Goal: Task Accomplishment & Management: Use online tool/utility

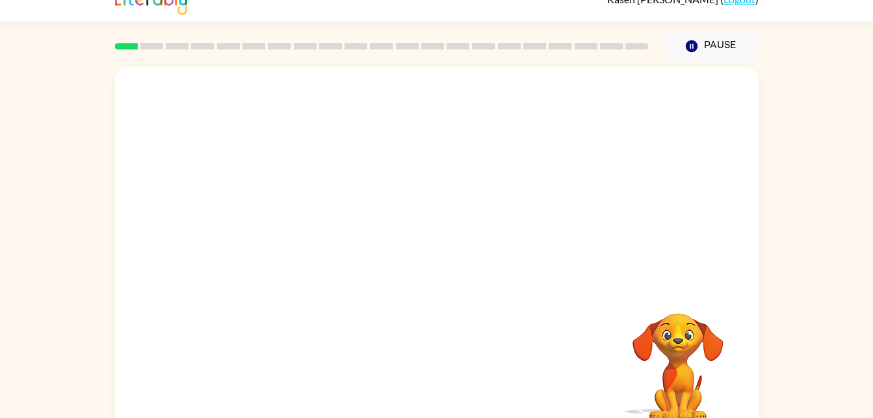
scroll to position [40, 0]
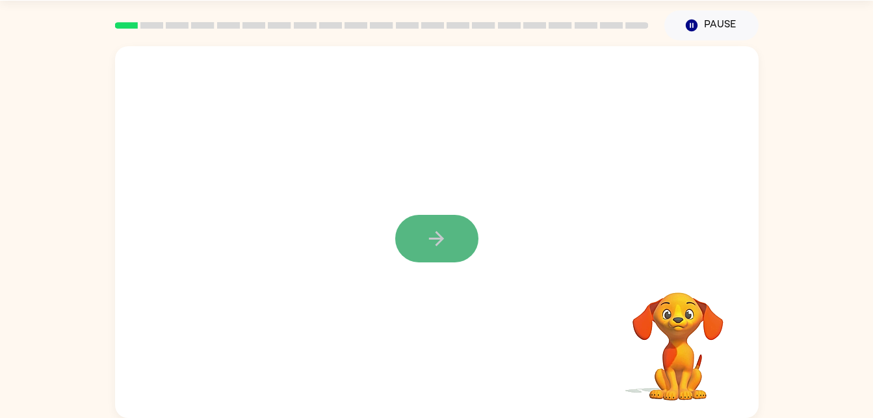
click at [432, 252] on button "button" at bounding box center [436, 238] width 83 height 47
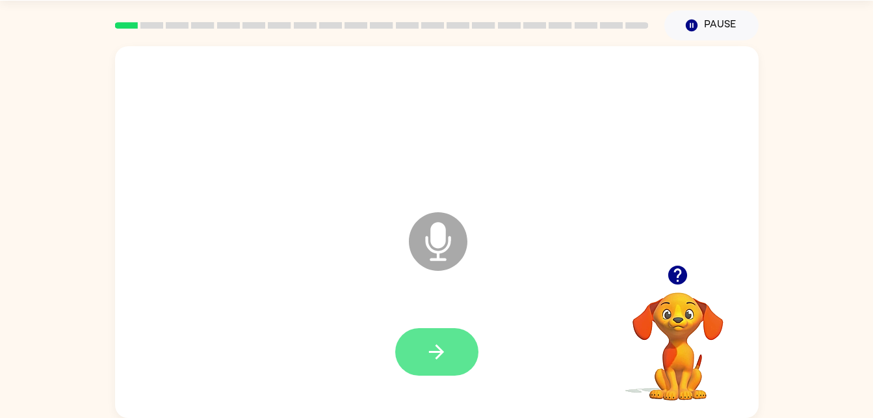
click at [453, 352] on button "button" at bounding box center [436, 351] width 83 height 47
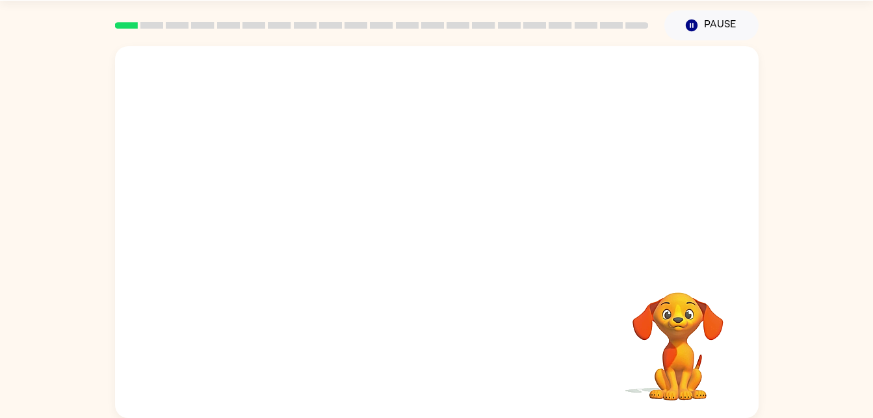
click at [384, 148] on div at bounding box center [437, 155] width 644 height 219
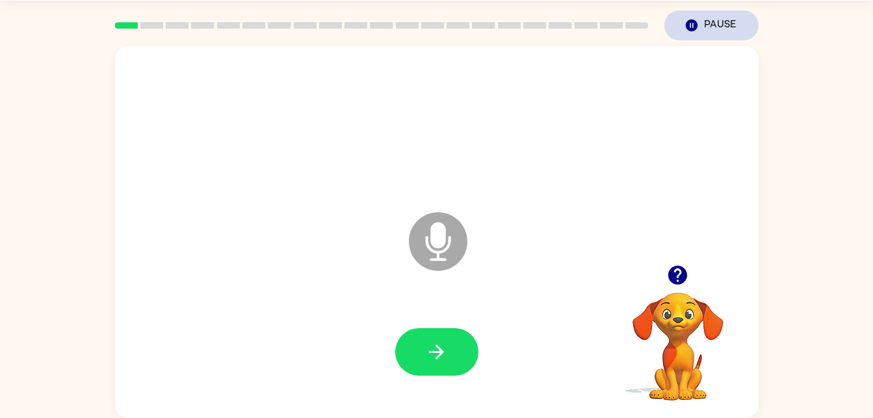
click at [730, 14] on button "Pause Pause" at bounding box center [712, 25] width 94 height 30
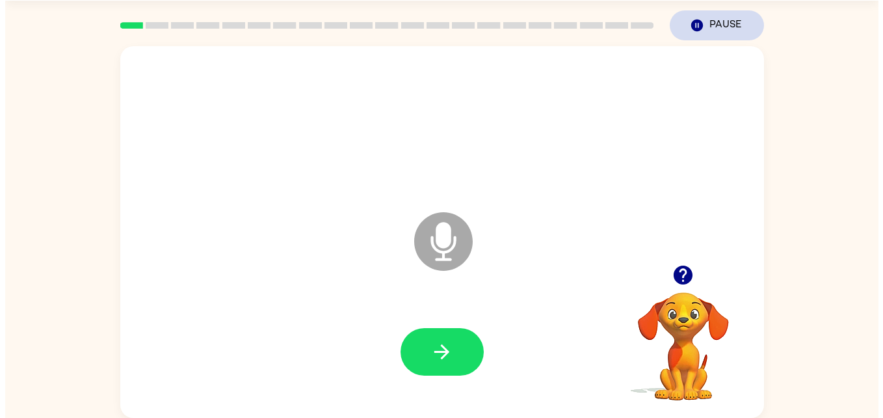
scroll to position [0, 0]
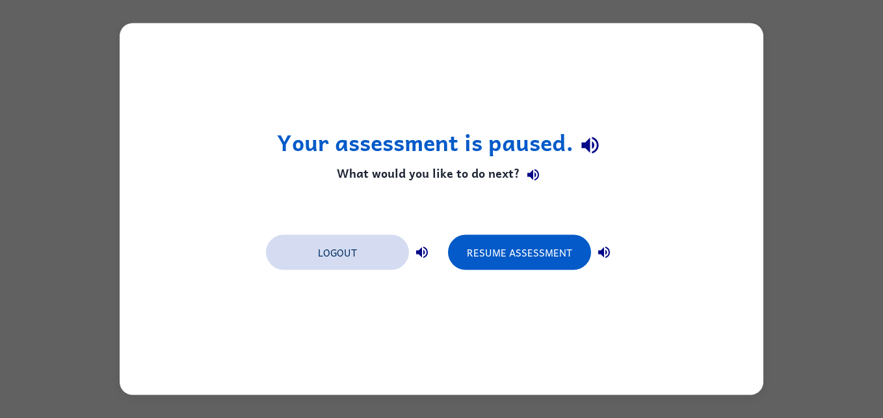
click at [315, 247] on button "Logout" at bounding box center [337, 252] width 143 height 35
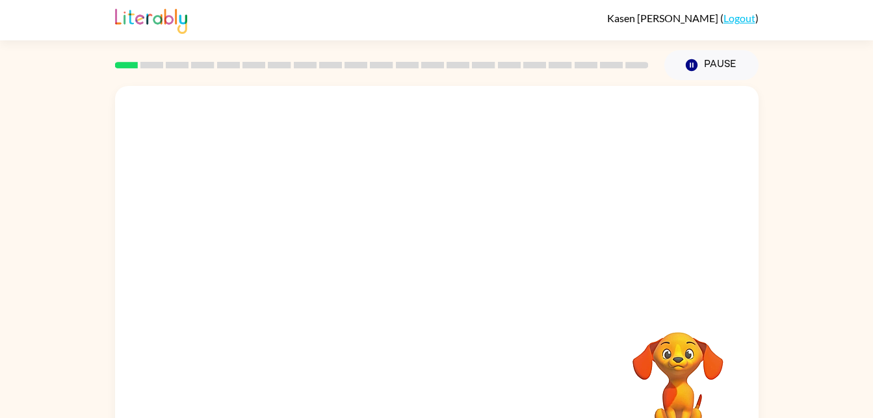
scroll to position [40, 0]
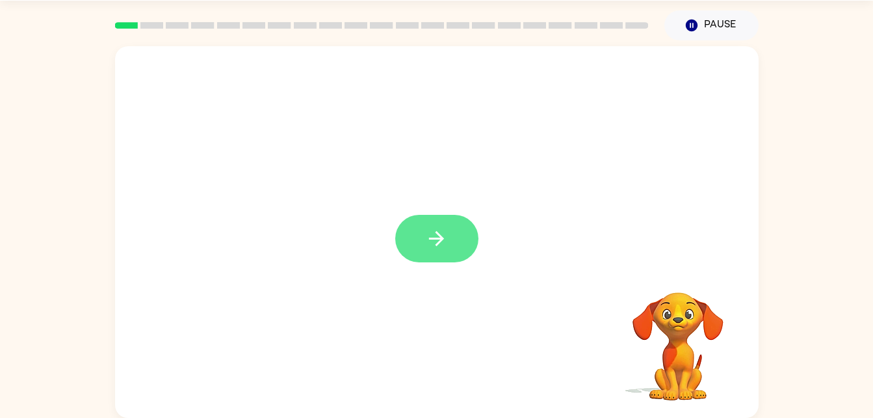
click at [451, 259] on button "button" at bounding box center [436, 238] width 83 height 47
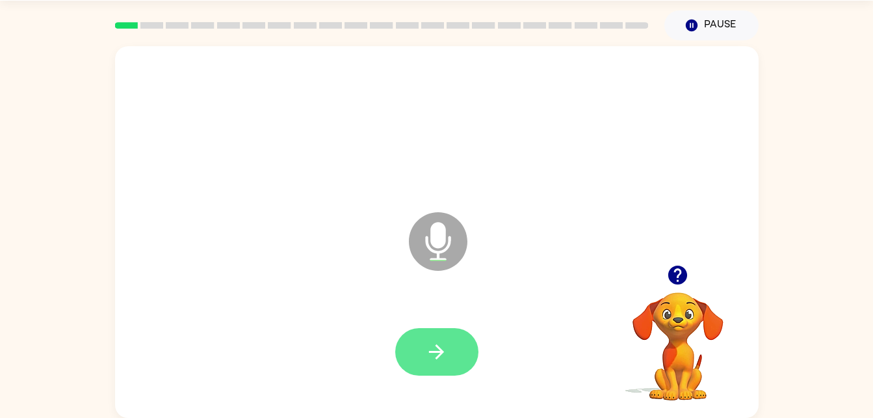
click at [438, 366] on button "button" at bounding box center [436, 351] width 83 height 47
click at [428, 341] on icon "button" at bounding box center [436, 351] width 23 height 23
click at [453, 358] on button "button" at bounding box center [436, 351] width 83 height 47
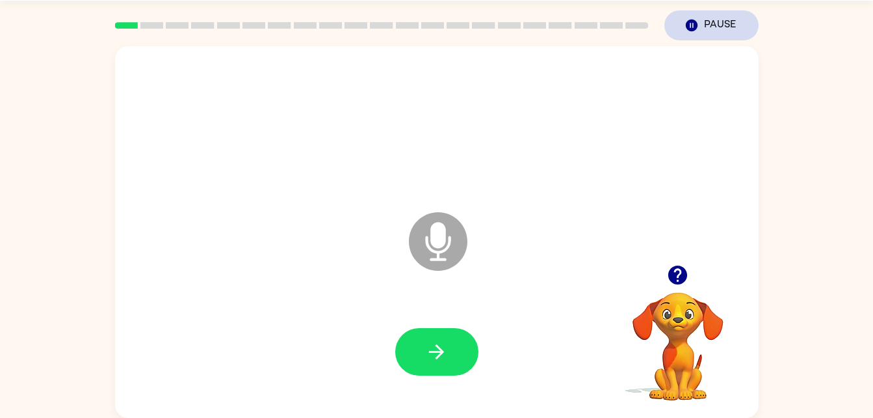
click at [686, 28] on icon "Pause" at bounding box center [692, 25] width 14 height 14
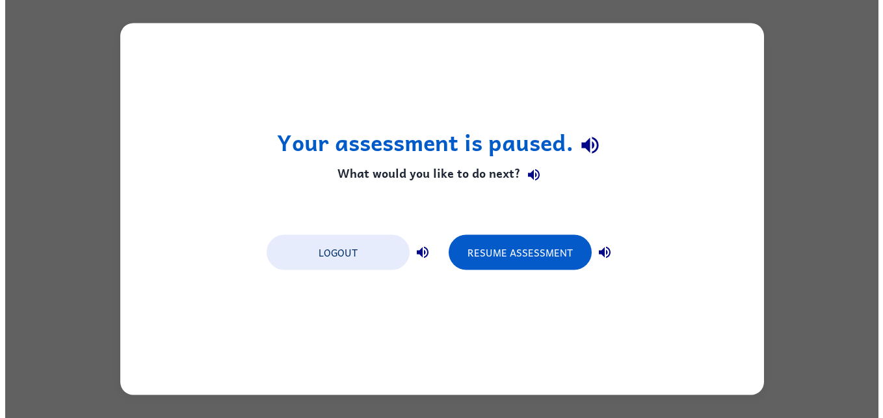
scroll to position [0, 0]
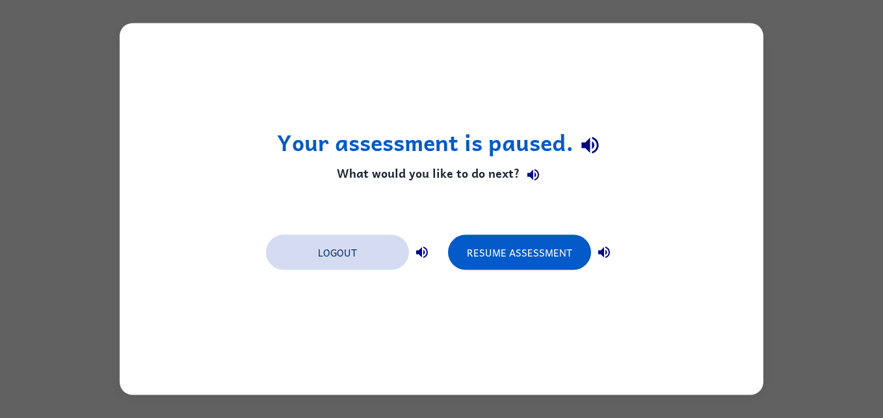
click at [349, 256] on button "Logout" at bounding box center [337, 252] width 143 height 35
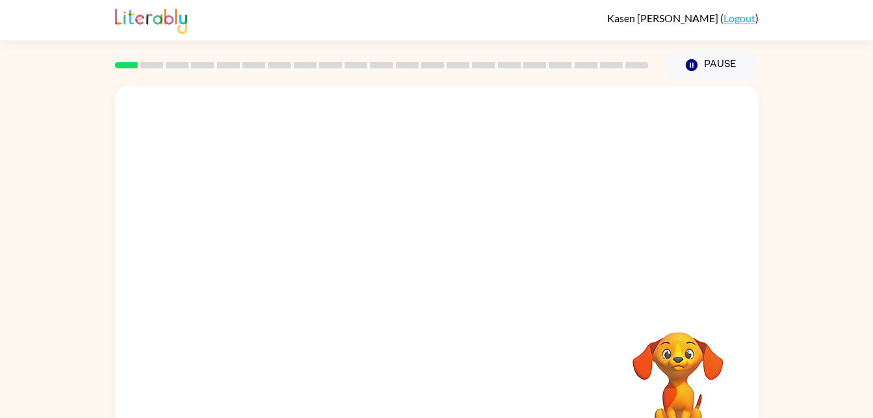
scroll to position [40, 0]
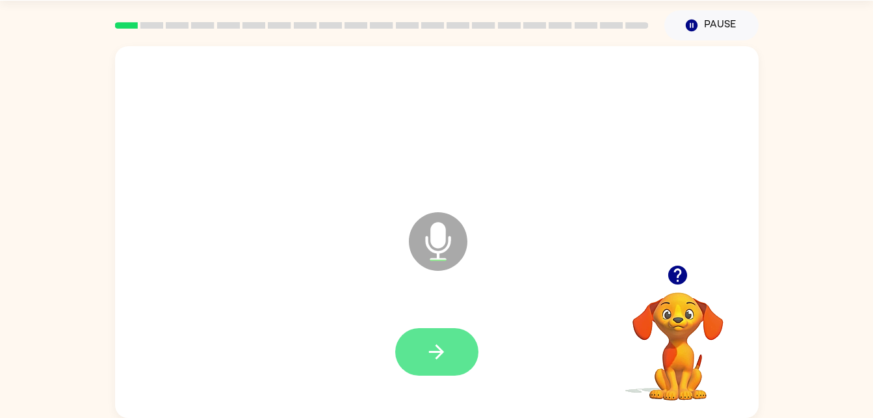
click at [442, 358] on icon "button" at bounding box center [436, 351] width 23 height 23
click at [434, 320] on div at bounding box center [437, 352] width 618 height 107
click at [460, 351] on button "button" at bounding box center [436, 351] width 83 height 47
click at [442, 349] on icon "button" at bounding box center [436, 351] width 23 height 23
click at [449, 353] on button "button" at bounding box center [436, 351] width 83 height 47
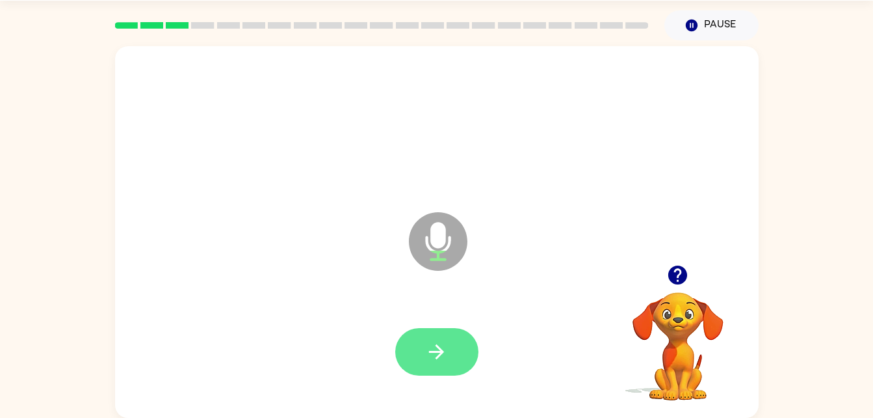
click at [430, 367] on button "button" at bounding box center [436, 351] width 83 height 47
click at [462, 392] on div at bounding box center [437, 352] width 618 height 107
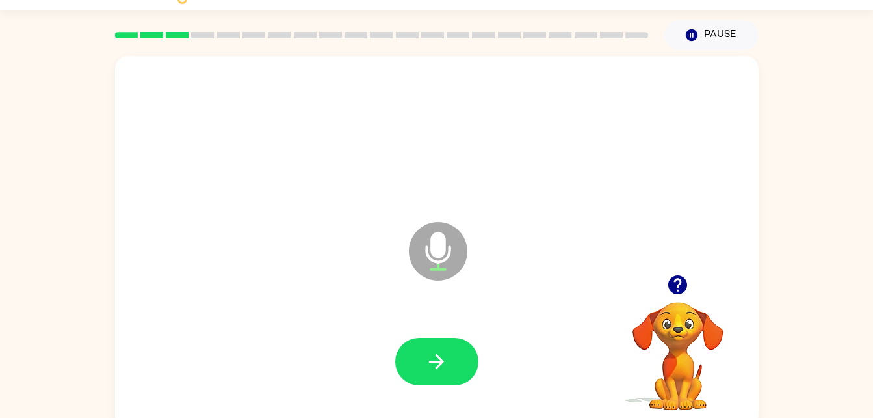
scroll to position [0, 0]
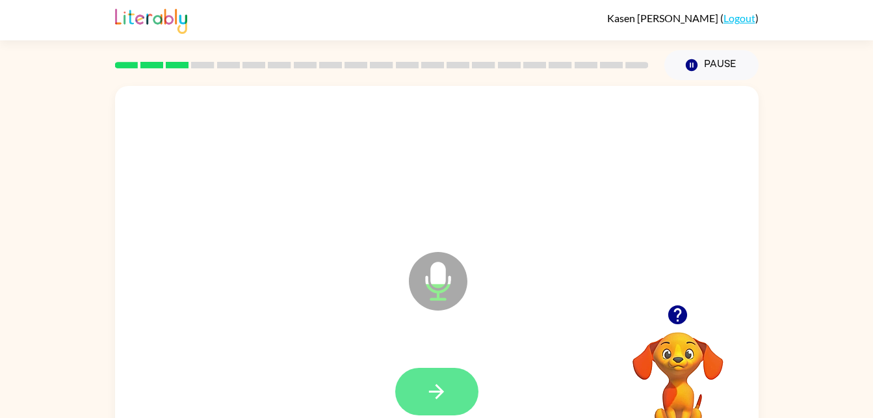
click at [440, 404] on button "button" at bounding box center [436, 390] width 83 height 47
click at [442, 386] on div at bounding box center [436, 390] width 83 height 47
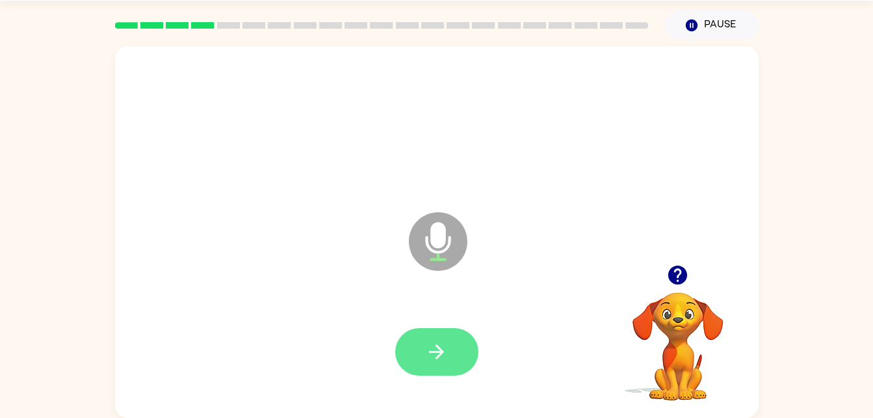
click at [454, 361] on button "button" at bounding box center [436, 351] width 83 height 47
click at [457, 343] on button "button" at bounding box center [436, 351] width 83 height 47
click at [443, 361] on icon "button" at bounding box center [436, 351] width 23 height 23
click at [428, 360] on icon "button" at bounding box center [436, 351] width 23 height 23
click at [424, 350] on button "button" at bounding box center [436, 351] width 83 height 47
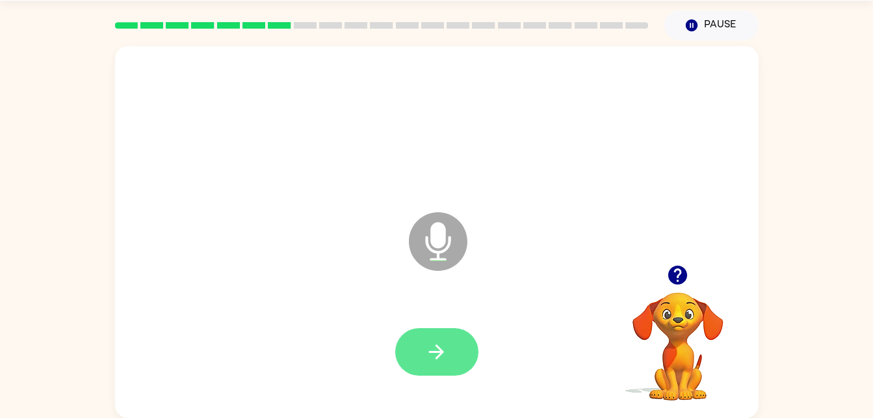
click at [413, 343] on button "button" at bounding box center [436, 351] width 83 height 47
click at [425, 345] on icon "button" at bounding box center [436, 351] width 23 height 23
click at [442, 361] on icon "button" at bounding box center [436, 351] width 23 height 23
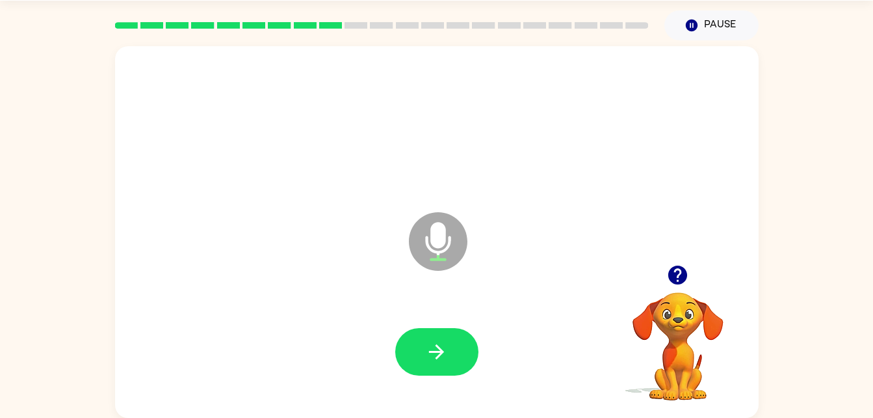
click at [389, 364] on div at bounding box center [437, 352] width 618 height 107
click at [424, 369] on button "button" at bounding box center [436, 351] width 83 height 47
click at [440, 350] on icon "button" at bounding box center [436, 351] width 23 height 23
click at [443, 356] on icon "button" at bounding box center [436, 351] width 23 height 23
click at [440, 362] on icon "button" at bounding box center [436, 351] width 23 height 23
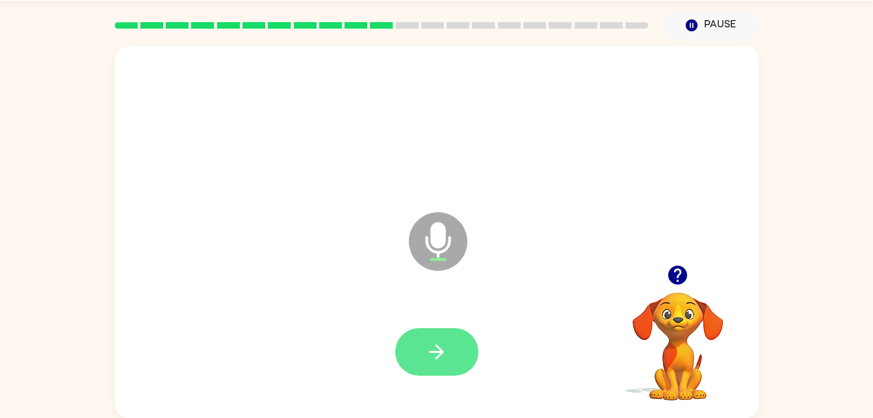
click at [436, 330] on button "button" at bounding box center [436, 351] width 83 height 47
click at [397, 343] on button "button" at bounding box center [436, 351] width 83 height 47
click at [435, 363] on div at bounding box center [436, 351] width 83 height 47
click at [460, 338] on button "button" at bounding box center [436, 351] width 83 height 47
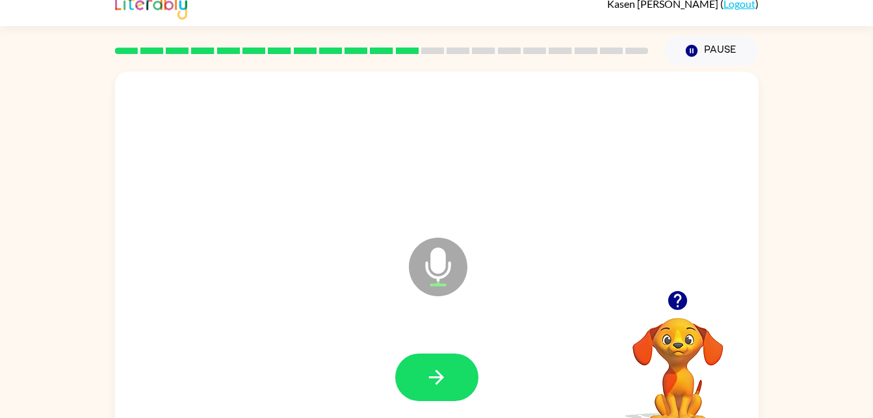
scroll to position [9, 0]
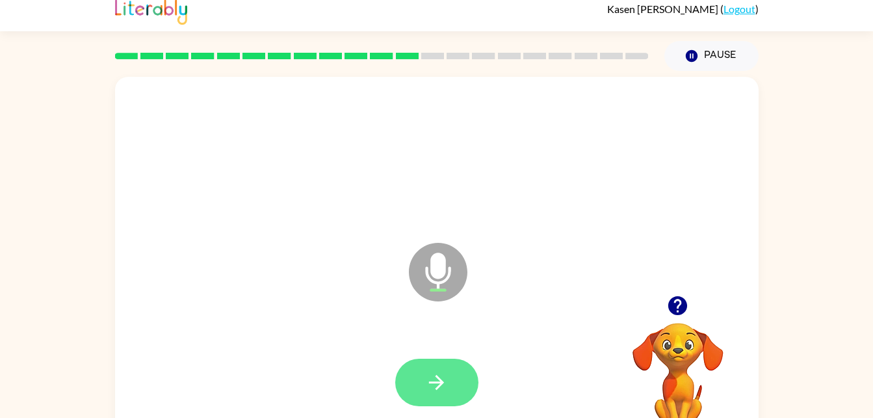
click at [445, 386] on icon "button" at bounding box center [436, 382] width 23 height 23
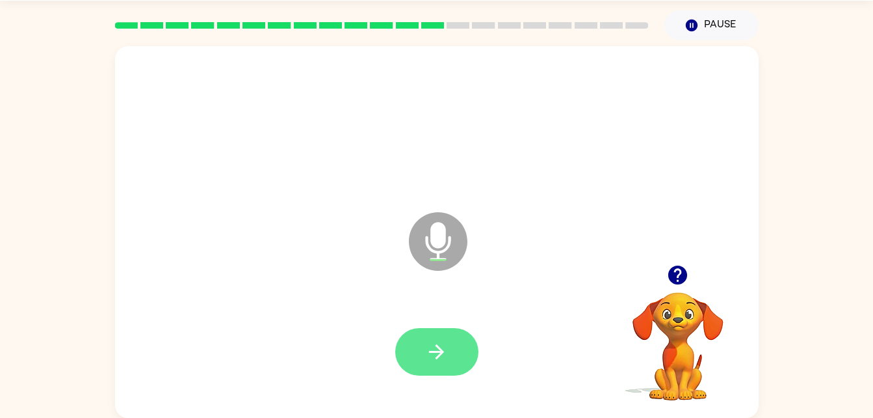
click at [421, 366] on button "button" at bounding box center [436, 351] width 83 height 47
click at [439, 355] on icon "button" at bounding box center [436, 351] width 15 height 15
click at [458, 336] on button "button" at bounding box center [436, 351] width 83 height 47
click at [452, 379] on div at bounding box center [437, 352] width 618 height 107
click at [457, 372] on button "button" at bounding box center [436, 351] width 83 height 47
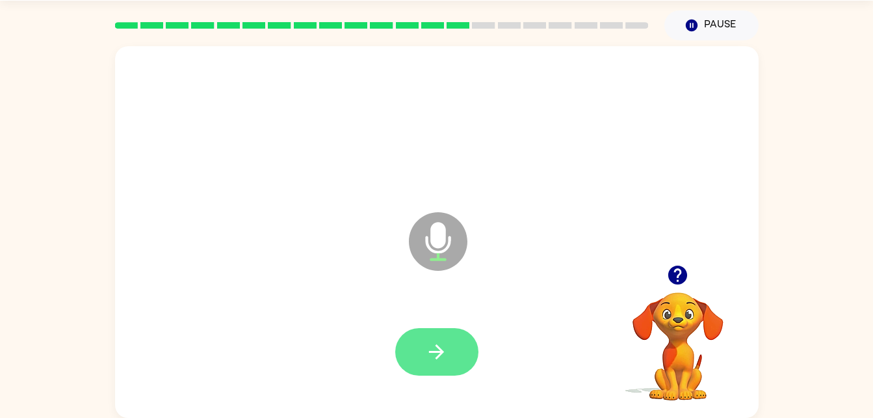
click at [433, 340] on icon "button" at bounding box center [436, 351] width 23 height 23
click at [440, 354] on icon "button" at bounding box center [436, 351] width 15 height 15
click at [436, 362] on icon "button" at bounding box center [436, 351] width 23 height 23
click at [445, 360] on icon "button" at bounding box center [436, 351] width 23 height 23
click at [425, 347] on icon "button" at bounding box center [436, 351] width 23 height 23
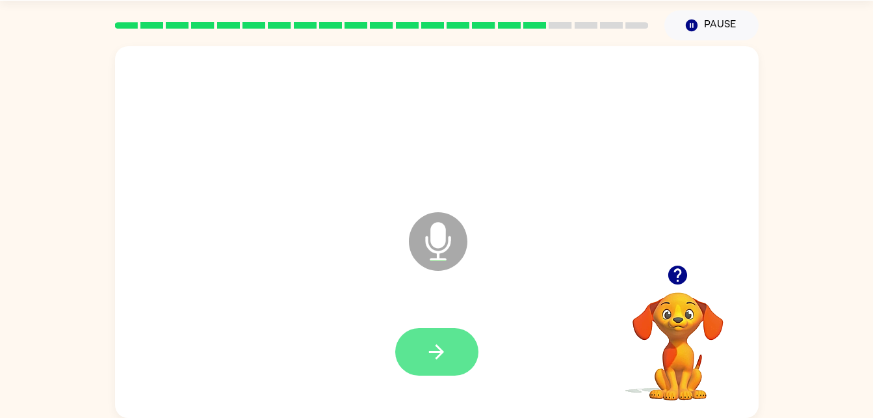
click at [440, 358] on icon "button" at bounding box center [436, 351] width 23 height 23
click at [425, 356] on button "button" at bounding box center [436, 351] width 83 height 47
click at [440, 347] on icon "button" at bounding box center [436, 351] width 23 height 23
click at [444, 374] on button "button" at bounding box center [436, 351] width 83 height 47
click at [444, 352] on icon "button" at bounding box center [436, 351] width 23 height 23
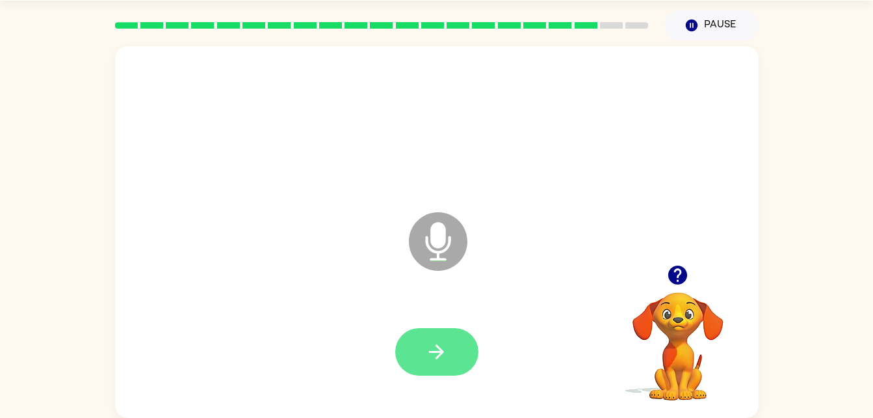
click at [435, 364] on button "button" at bounding box center [436, 351] width 83 height 47
click at [416, 332] on button "button" at bounding box center [436, 351] width 83 height 47
click at [423, 369] on div at bounding box center [436, 351] width 83 height 47
click at [423, 354] on button "button" at bounding box center [436, 351] width 83 height 47
click at [429, 346] on icon "button" at bounding box center [436, 351] width 23 height 23
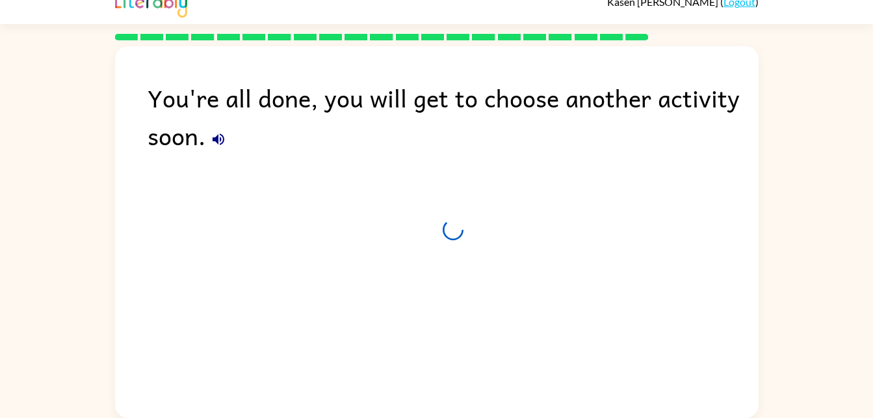
scroll to position [16, 0]
